Goal: Transaction & Acquisition: Purchase product/service

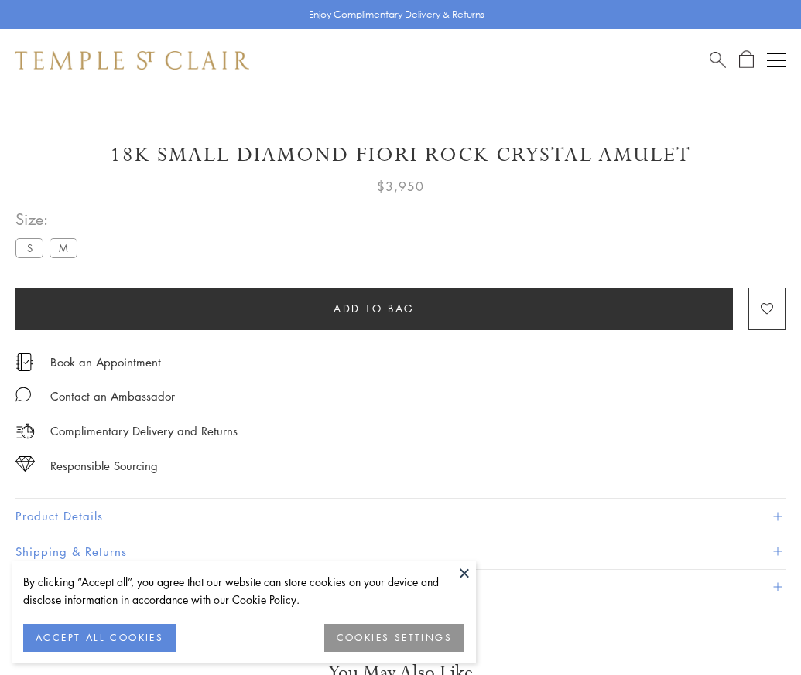
click at [374, 308] on span "Add to bag" at bounding box center [373, 308] width 81 height 17
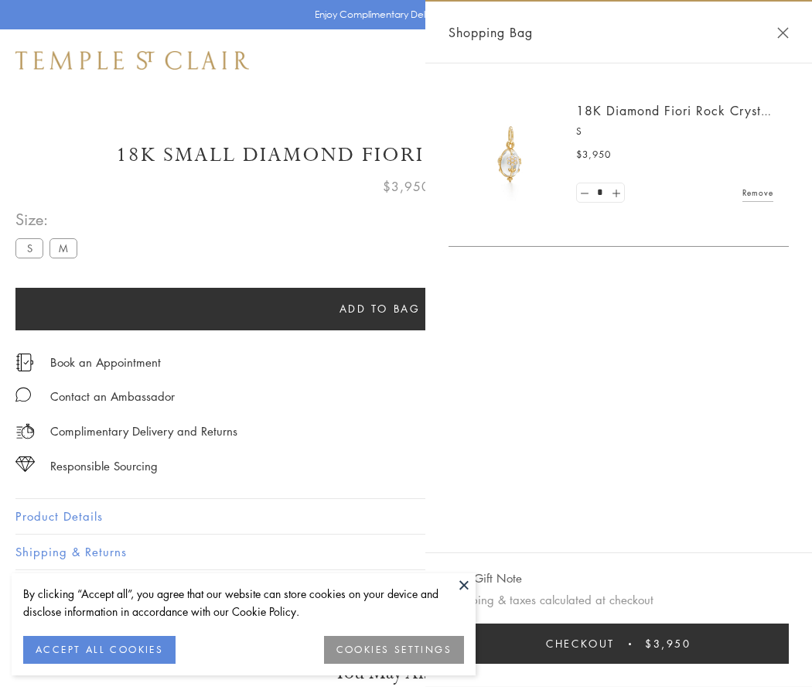
click at [620, 643] on button "Checkout $3,950" at bounding box center [619, 643] width 340 height 40
